Goal: Task Accomplishment & Management: Manage account settings

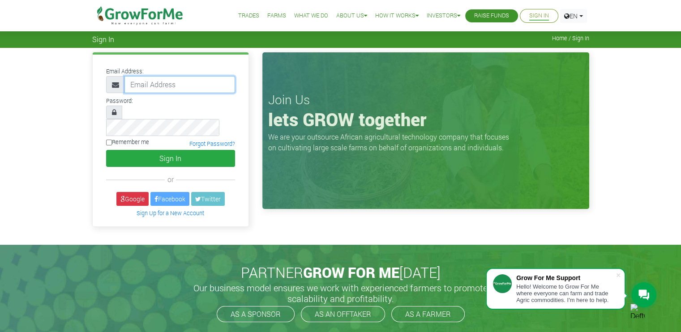
click at [175, 88] on input "email" at bounding box center [179, 84] width 111 height 17
click at [229, 174] on div "or" at bounding box center [170, 179] width 129 height 11
click at [184, 91] on input "email" at bounding box center [179, 84] width 111 height 17
type input "assempaisaac@gmail.com"
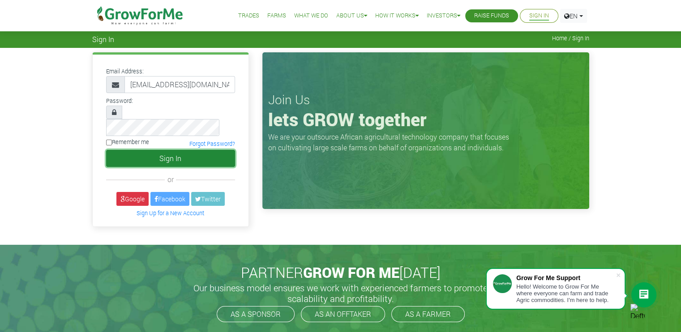
click at [193, 150] on button "Sign In" at bounding box center [170, 158] width 129 height 17
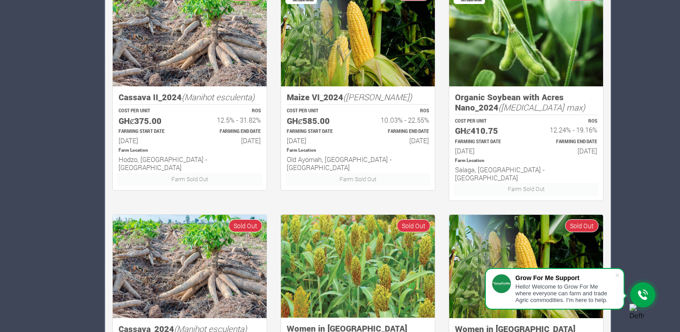
scroll to position [550, 0]
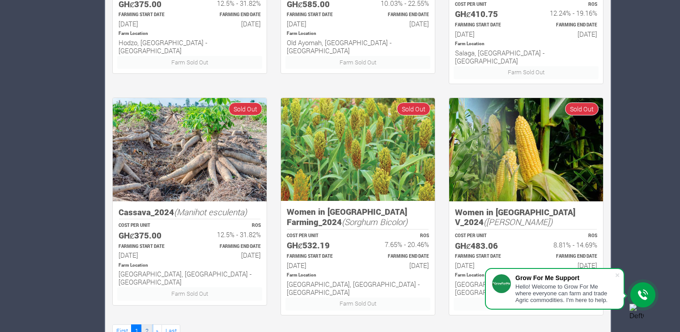
click at [151, 325] on link "2" at bounding box center [146, 331] width 11 height 13
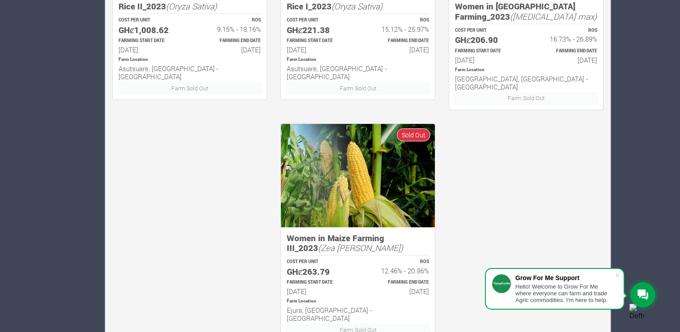
scroll to position [550, 0]
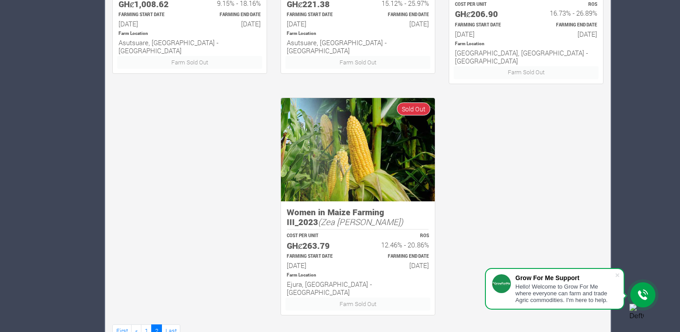
click at [168, 325] on link "Last" at bounding box center [171, 331] width 19 height 13
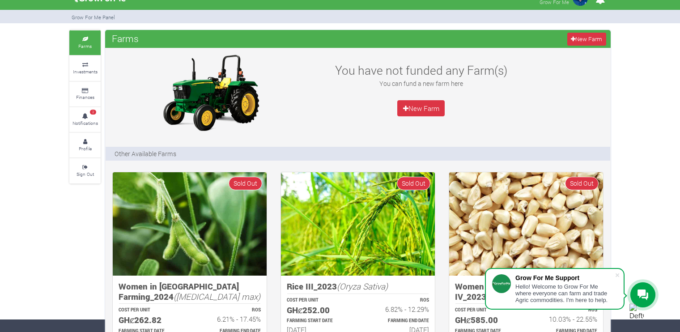
scroll to position [12, 0]
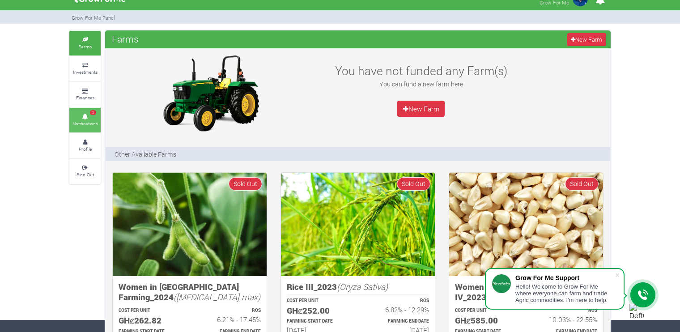
click at [90, 116] on icon at bounding box center [85, 117] width 27 height 4
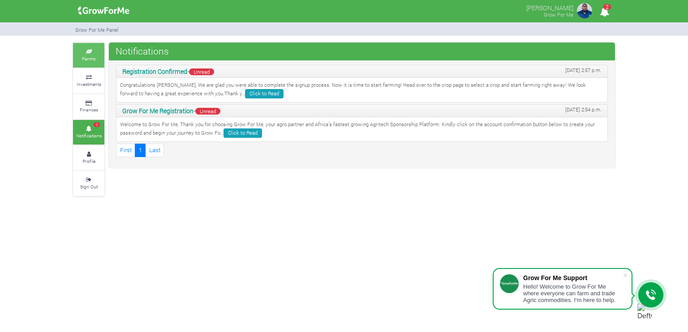
click at [100, 58] on link "Farms" at bounding box center [88, 55] width 31 height 25
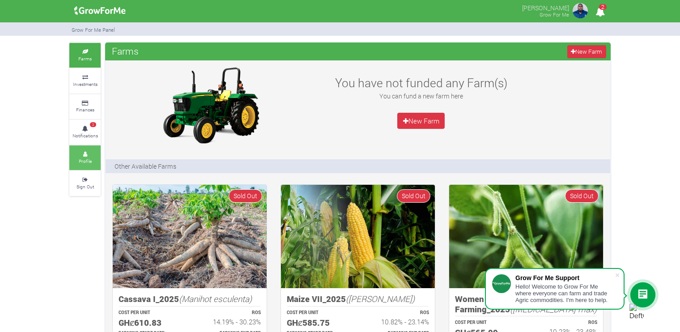
click at [91, 162] on link "Profile" at bounding box center [84, 157] width 31 height 25
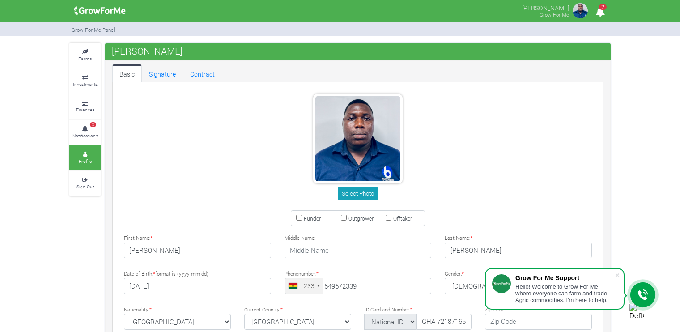
type input "54 967 2339"
click at [79, 111] on small "Finances" at bounding box center [85, 110] width 18 height 6
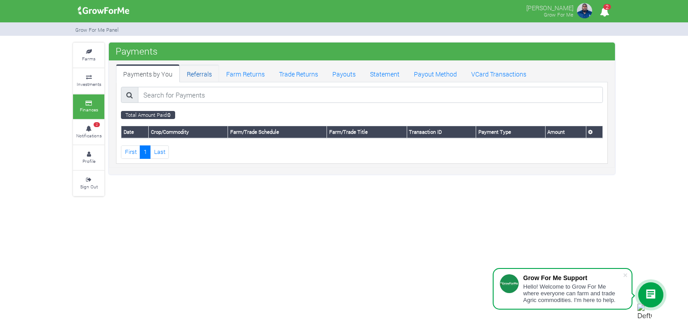
click at [203, 69] on link "Referrals" at bounding box center [198, 73] width 39 height 18
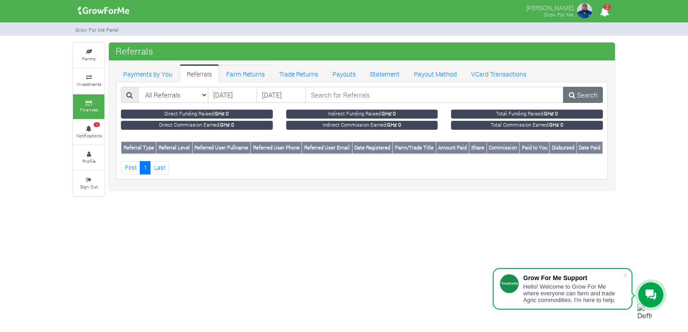
click at [268, 69] on link "Farm Returns" at bounding box center [245, 73] width 53 height 18
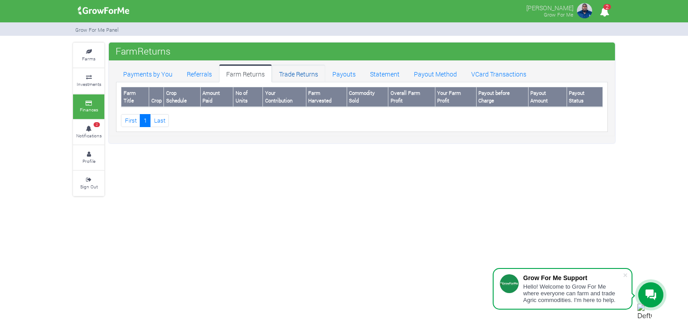
click at [277, 71] on link "Trade Returns" at bounding box center [298, 73] width 53 height 18
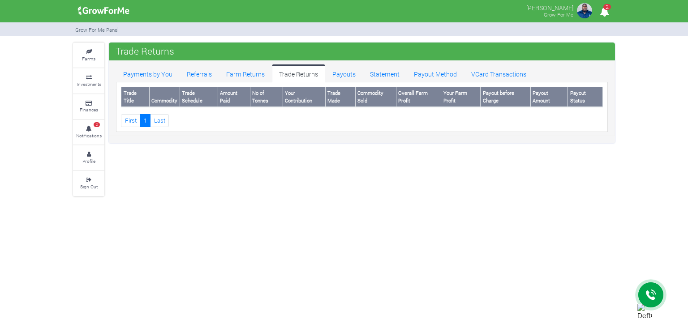
click at [92, 48] on link "Farms" at bounding box center [88, 55] width 31 height 25
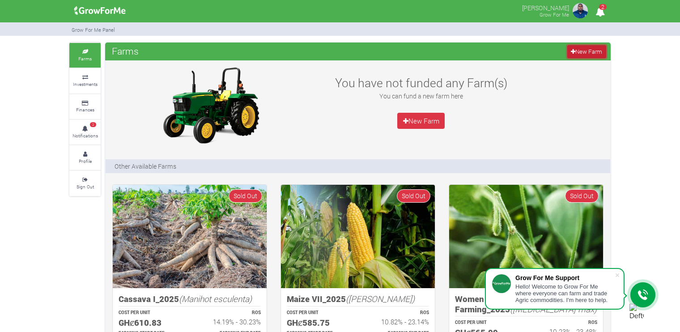
click at [578, 50] on link "New Farm" at bounding box center [587, 51] width 39 height 13
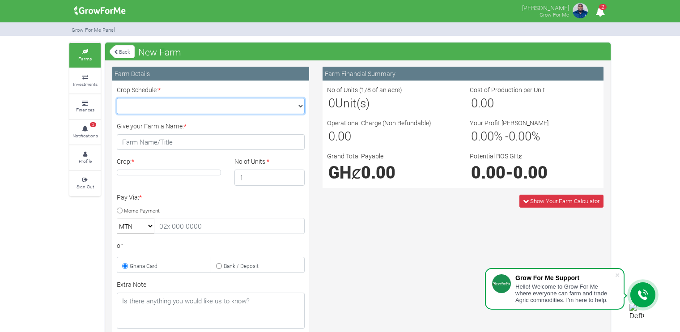
click at [299, 104] on select "Crop Schedule: *" at bounding box center [211, 106] width 188 height 16
click at [117, 98] on select "Crop Schedule: *" at bounding box center [211, 106] width 188 height 16
click at [302, 109] on select "Crop Schedule: *" at bounding box center [211, 106] width 188 height 16
click at [118, 50] on link "Back" at bounding box center [122, 51] width 25 height 15
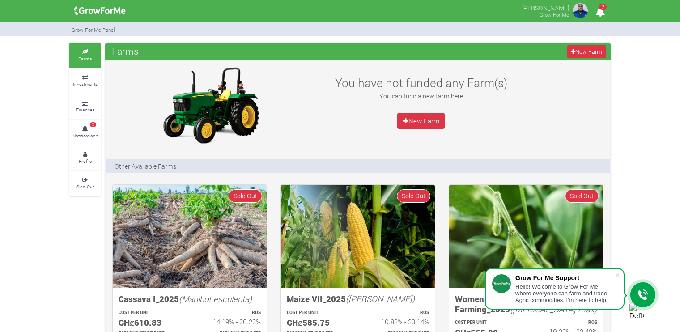
click at [82, 12] on img at bounding box center [100, 11] width 58 height 18
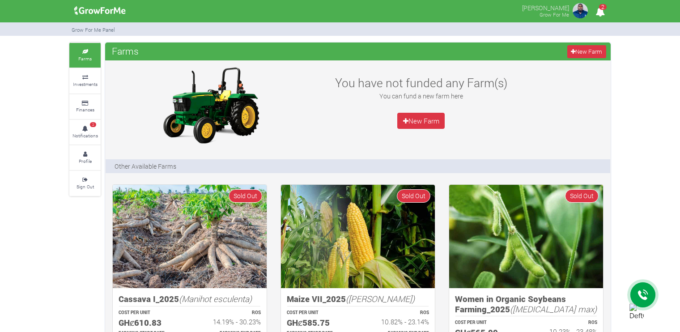
scroll to position [252, 0]
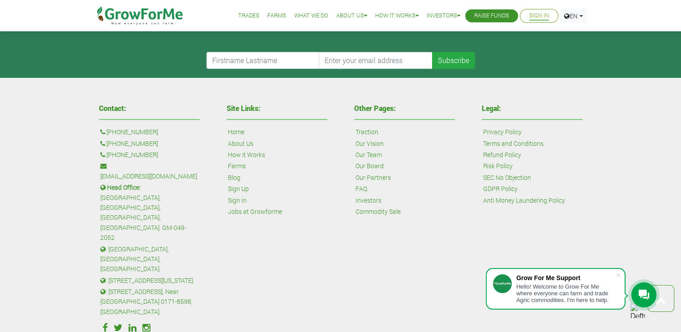
scroll to position [350, 0]
click at [508, 196] on link "Anti Money Laundering Policy" at bounding box center [524, 201] width 82 height 10
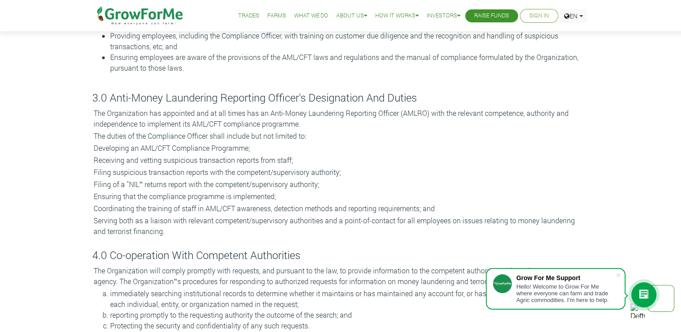
scroll to position [696, 0]
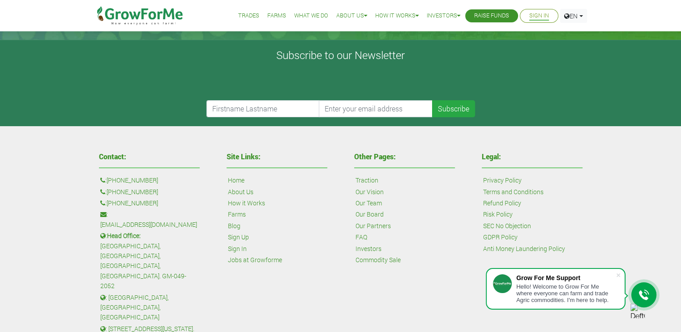
scroll to position [303, 0]
click at [256, 255] on link "Jobs at Growforme" at bounding box center [255, 260] width 54 height 10
